Goal: Transaction & Acquisition: Purchase product/service

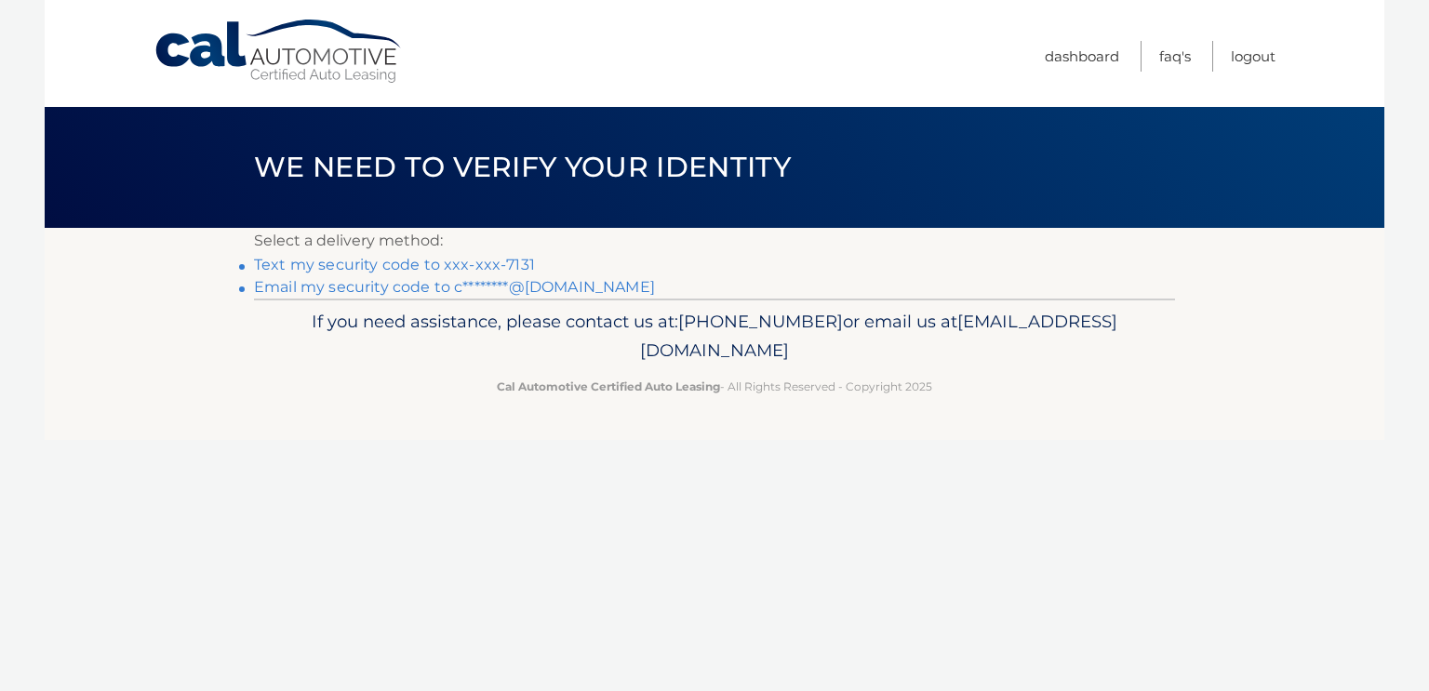
click at [416, 261] on link "Text my security code to xxx-xxx-7131" at bounding box center [394, 265] width 281 height 18
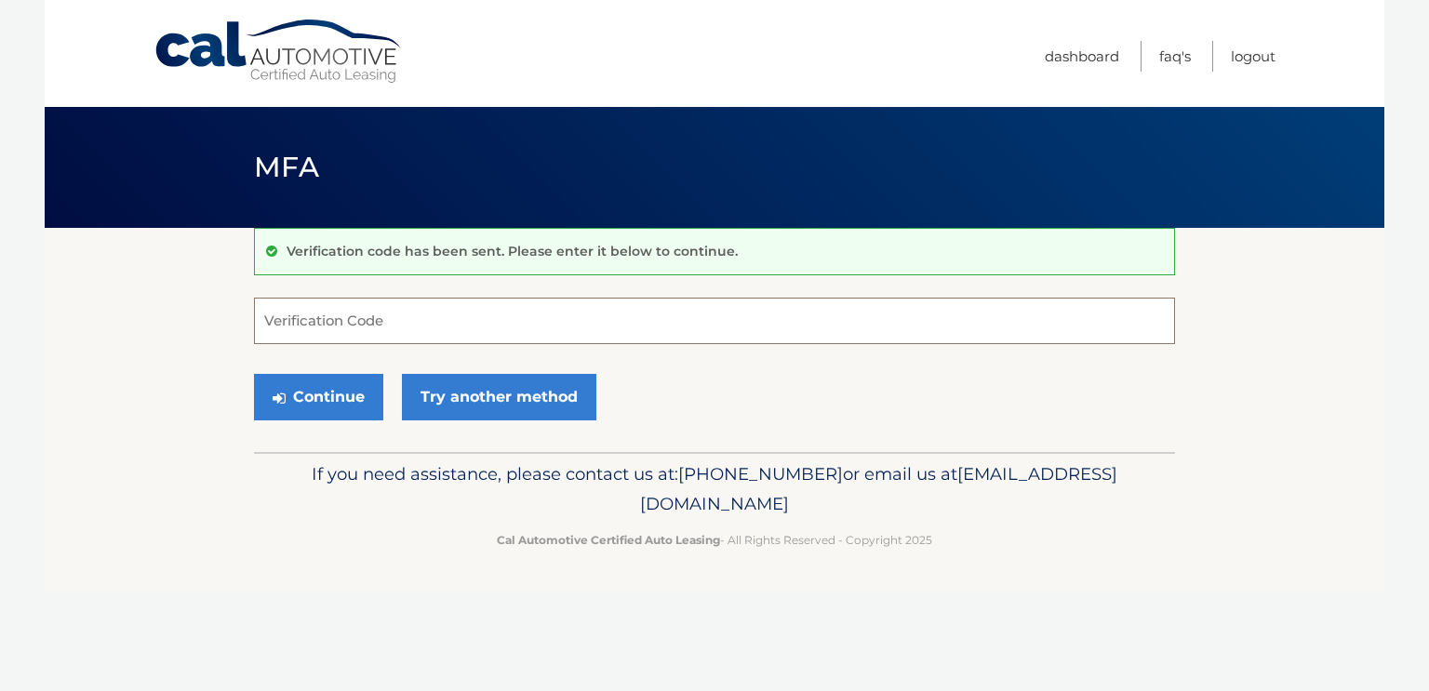
click at [517, 321] on input "Verification Code" at bounding box center [714, 321] width 921 height 47
type input "363669"
click at [361, 392] on button "Continue" at bounding box center [318, 397] width 129 height 47
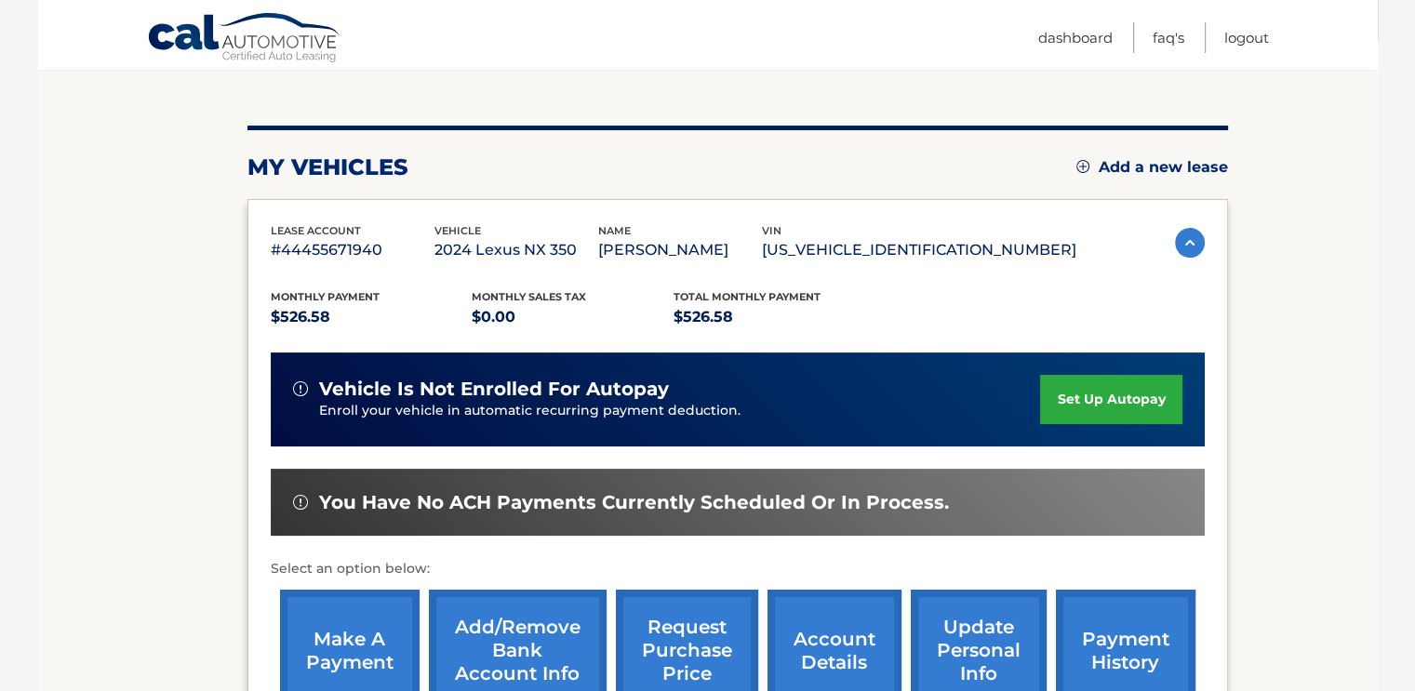
scroll to position [372, 0]
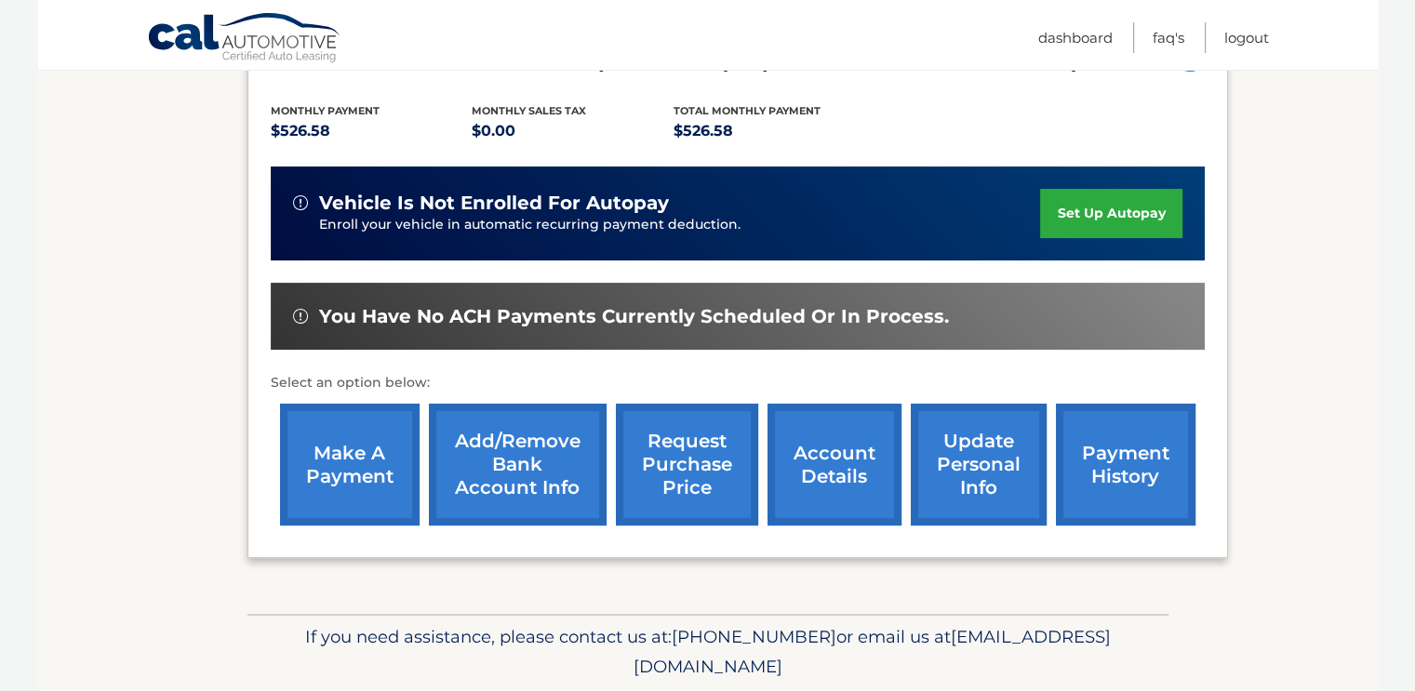
click at [362, 455] on link "make a payment" at bounding box center [350, 465] width 140 height 122
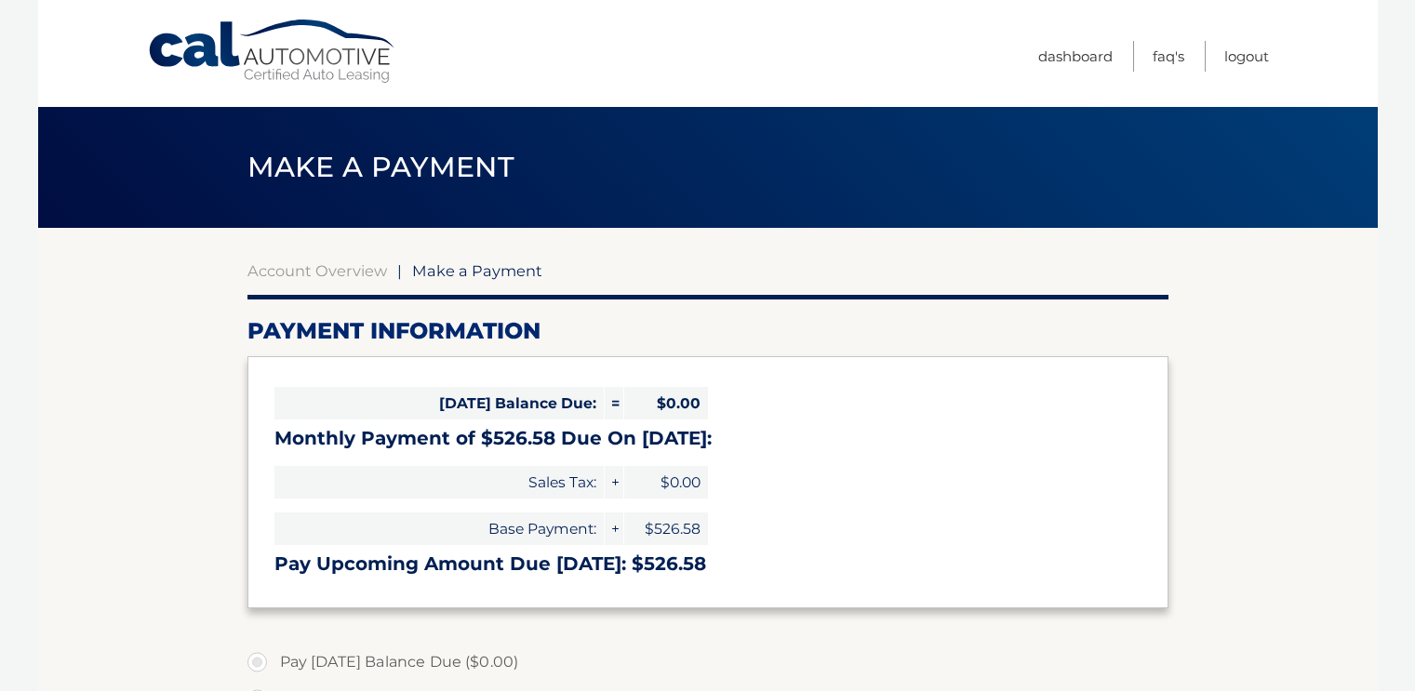
select select "ZjViYWQwNTItN2U0Yi00Mzg5LTlkMzktNmU4YmFhYzQ5MWRk"
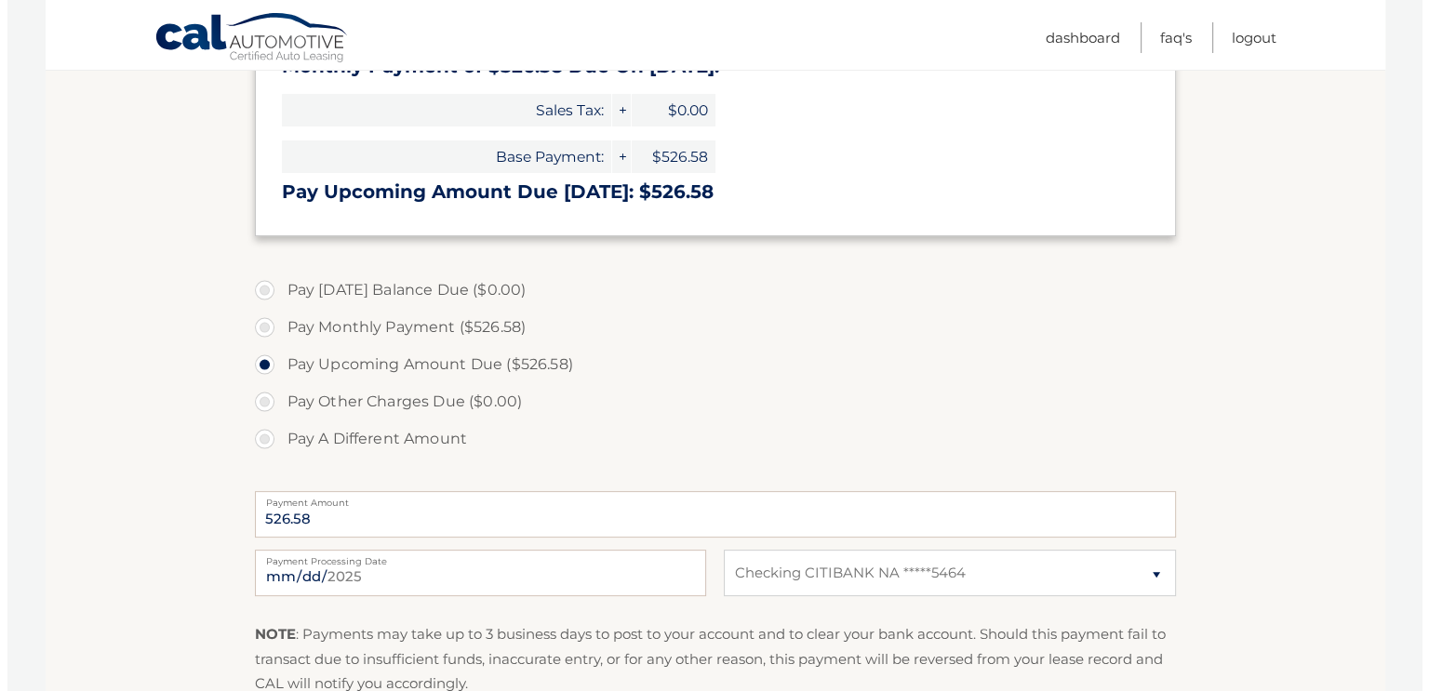
scroll to position [636, 0]
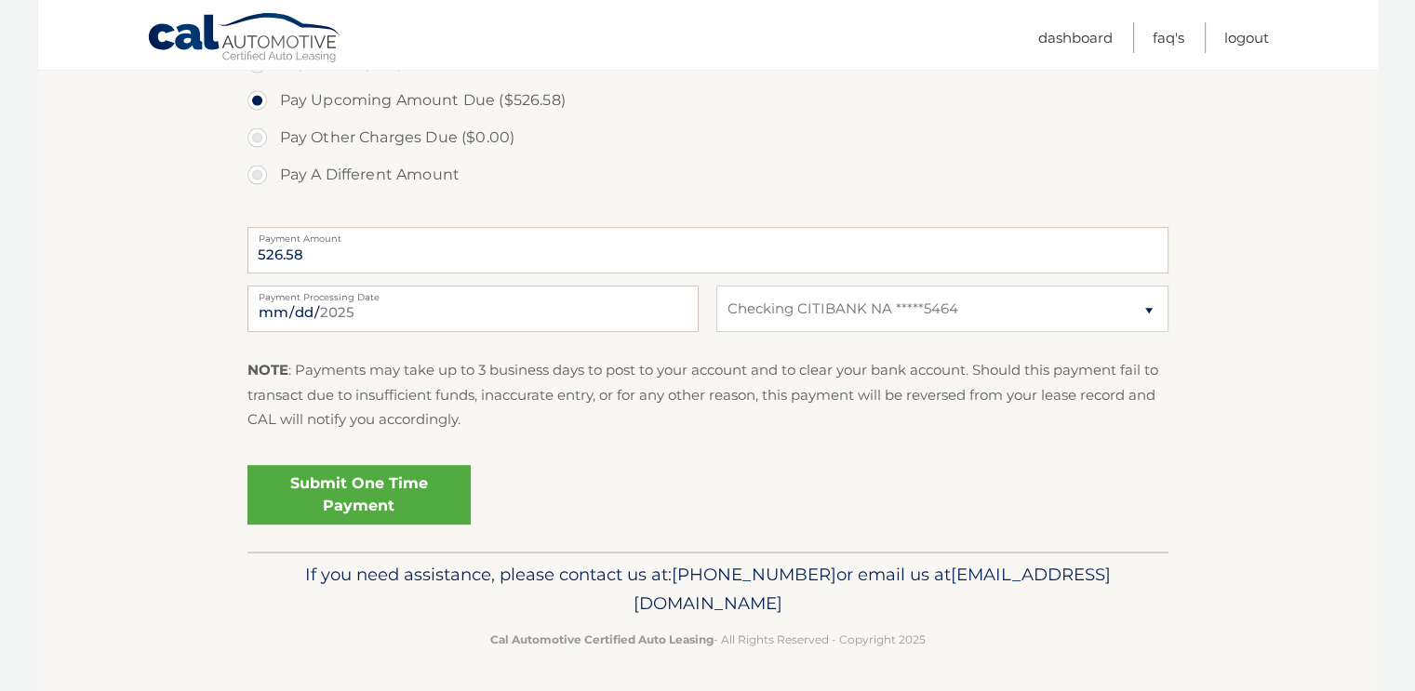
click at [413, 498] on link "Submit One Time Payment" at bounding box center [359, 495] width 223 height 60
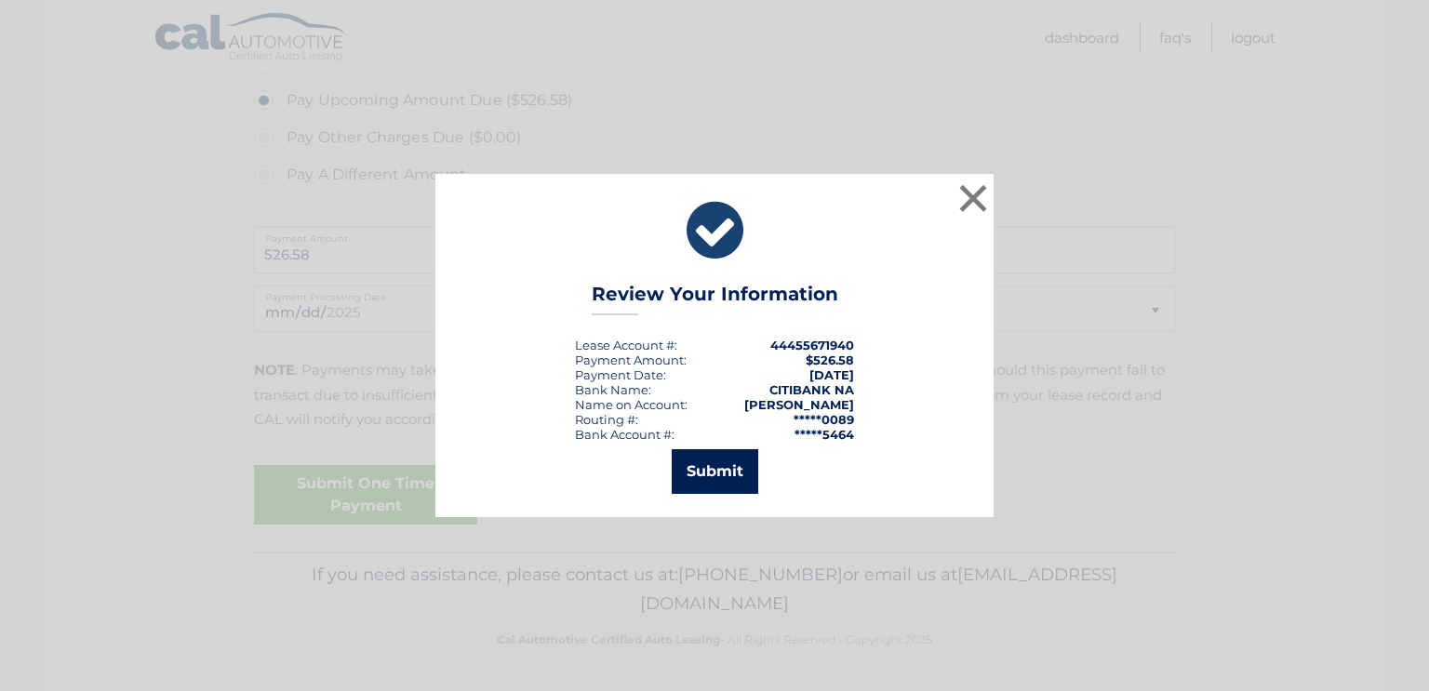
click at [685, 483] on button "Submit" at bounding box center [715, 471] width 87 height 45
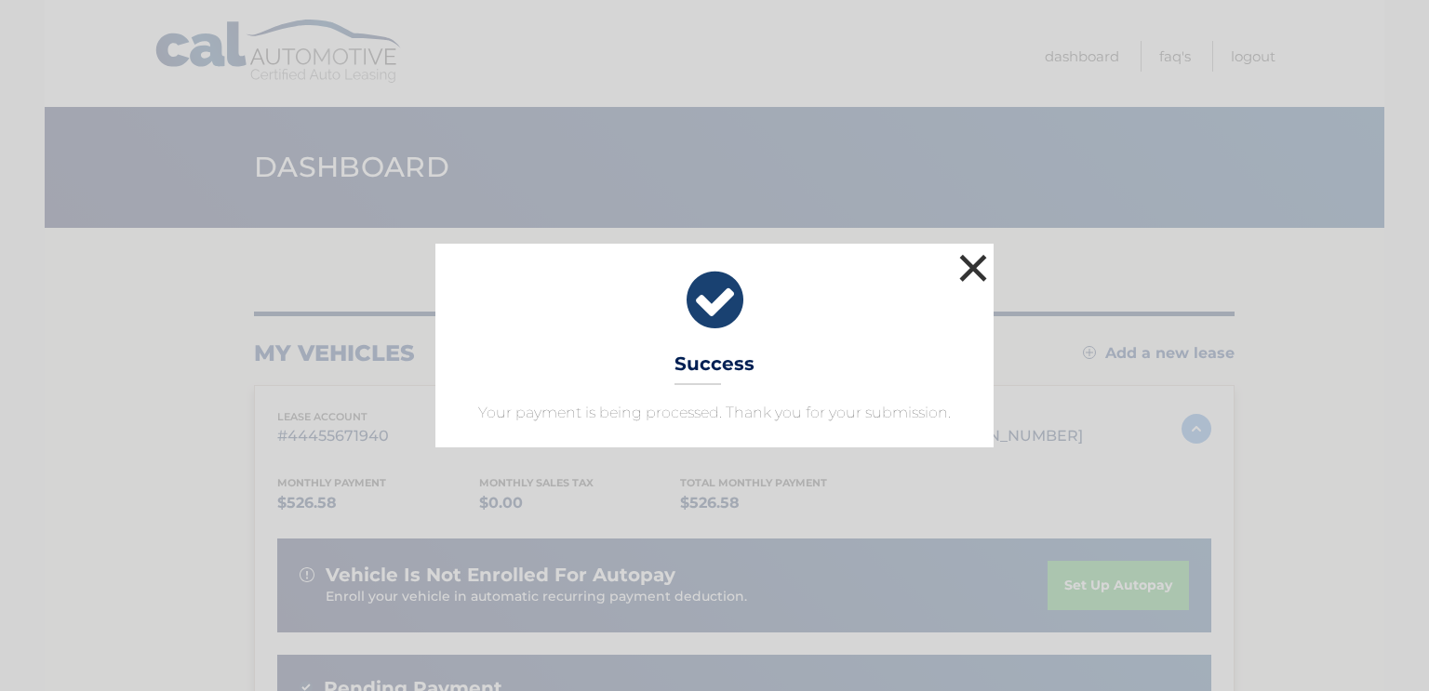
click at [969, 262] on button "×" at bounding box center [973, 267] width 37 height 37
